Goal: Task Accomplishment & Management: Use online tool/utility

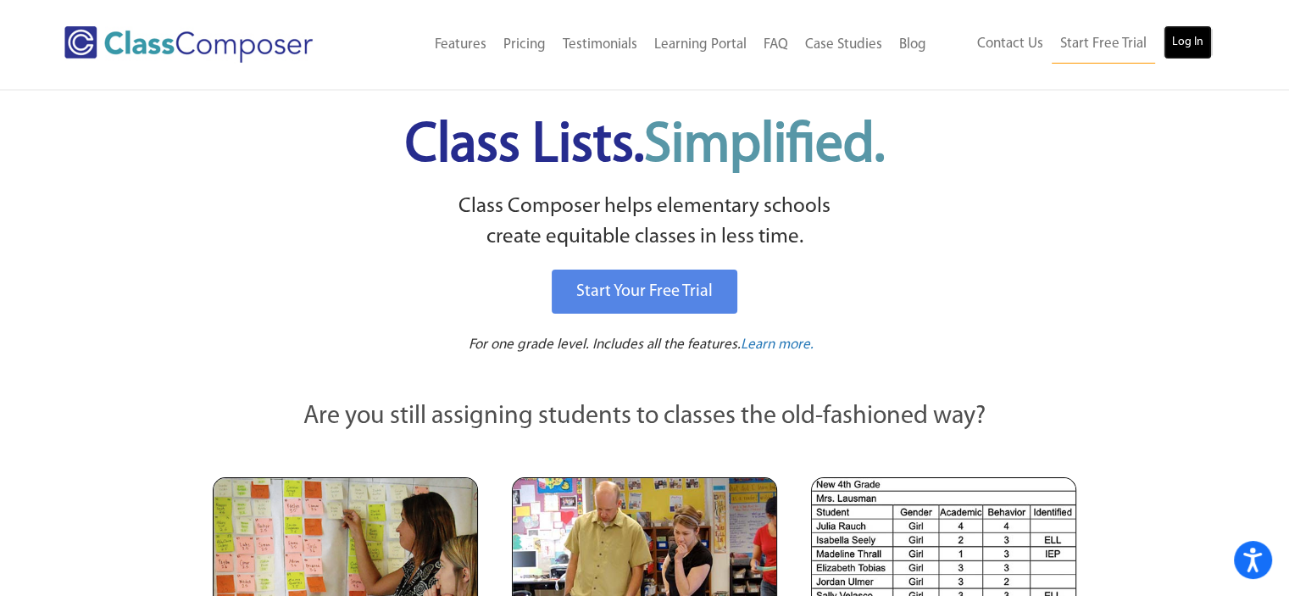
click at [1174, 40] on link "Log In" at bounding box center [1188, 42] width 48 height 34
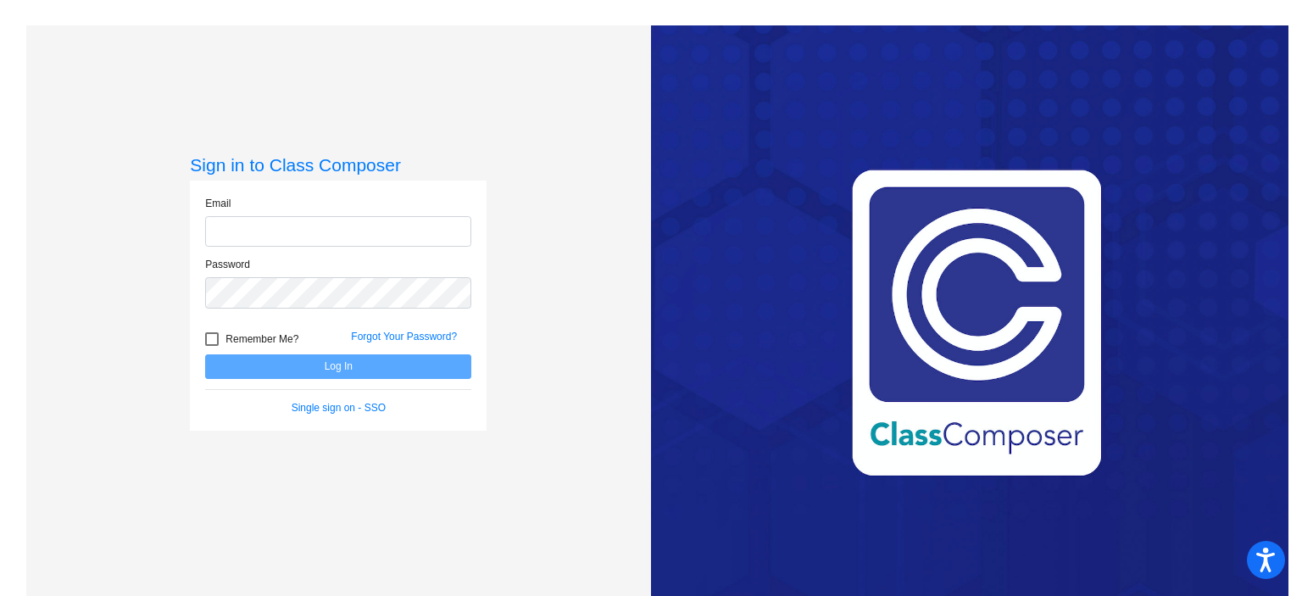
type input "kpritchard@rbbschools.net"
click at [383, 372] on button "Log In" at bounding box center [338, 366] width 266 height 25
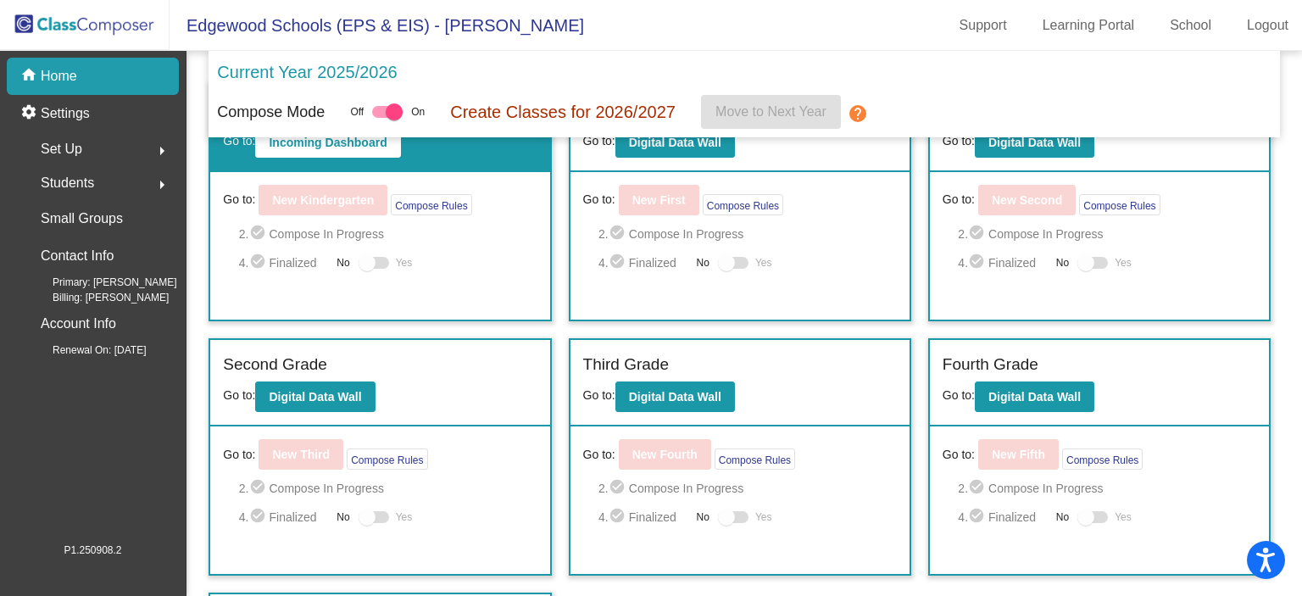
scroll to position [47, 0]
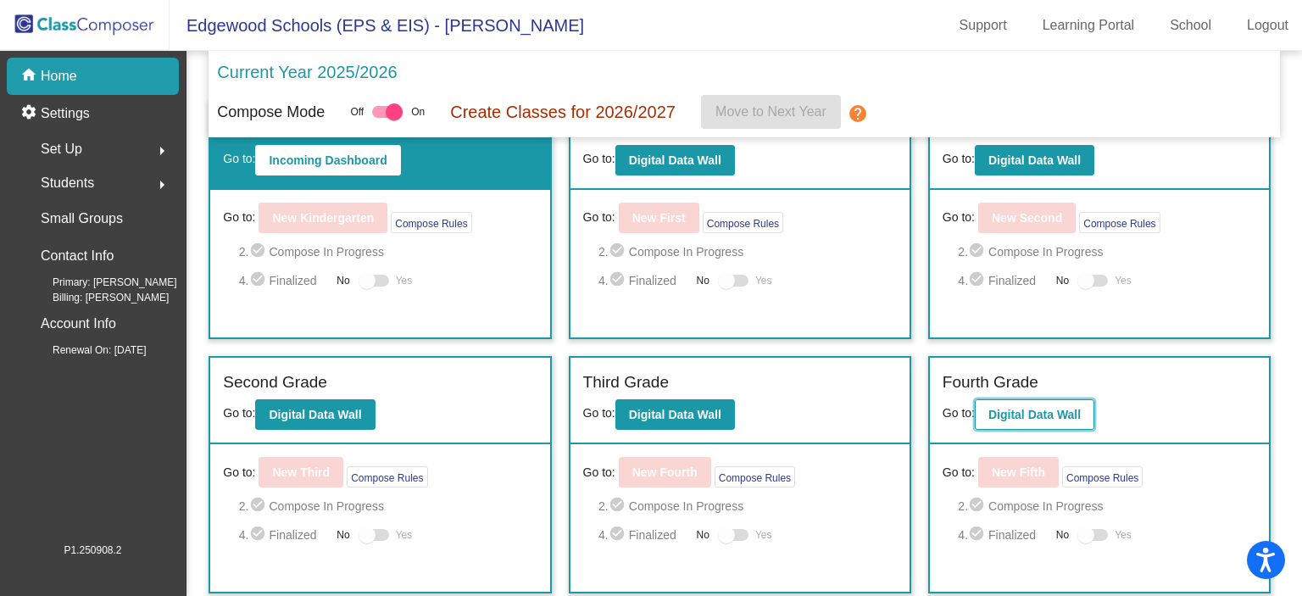
click at [1018, 416] on b "Digital Data Wall" at bounding box center [1034, 415] width 92 height 14
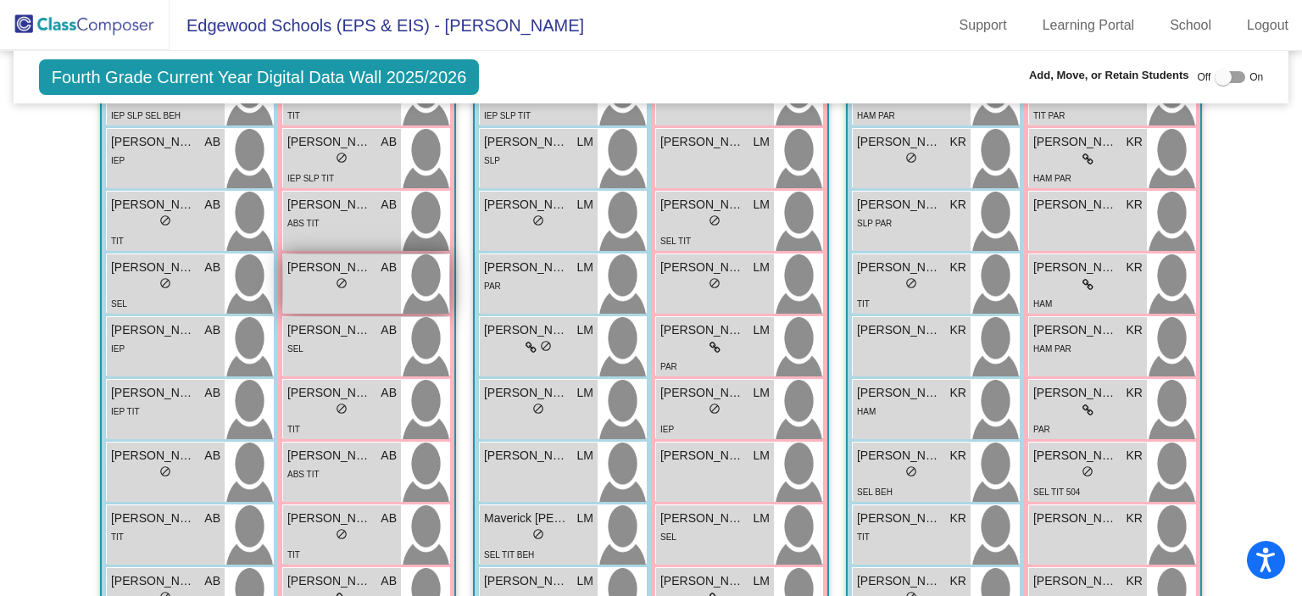
scroll to position [751, 0]
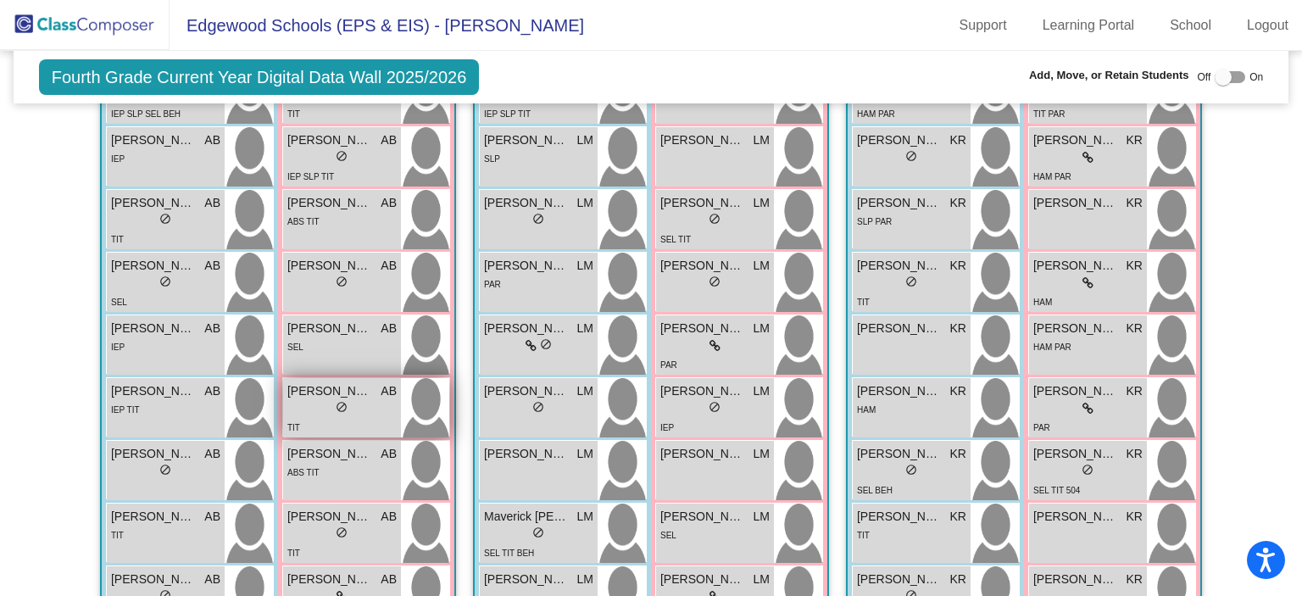
click at [308, 382] on span "Hartlyn Bitner" at bounding box center [329, 391] width 85 height 18
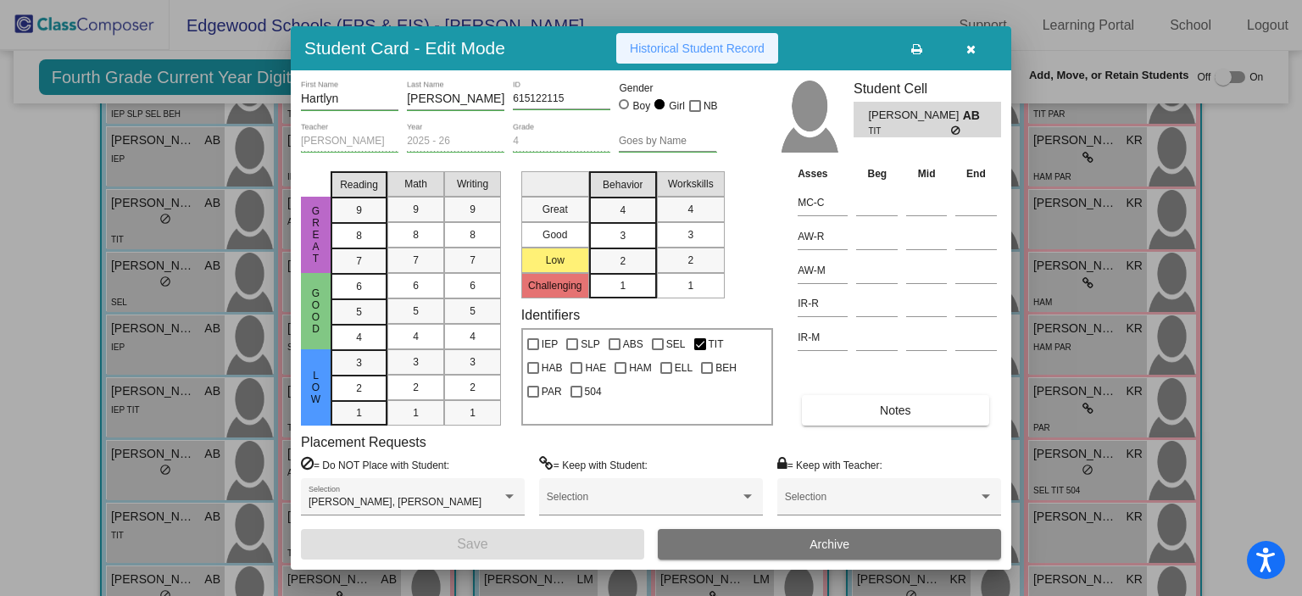
click at [719, 36] on button "Historical Student Record" at bounding box center [697, 48] width 162 height 31
click at [979, 44] on button "button" at bounding box center [970, 48] width 54 height 31
